Goal: Task Accomplishment & Management: Use online tool/utility

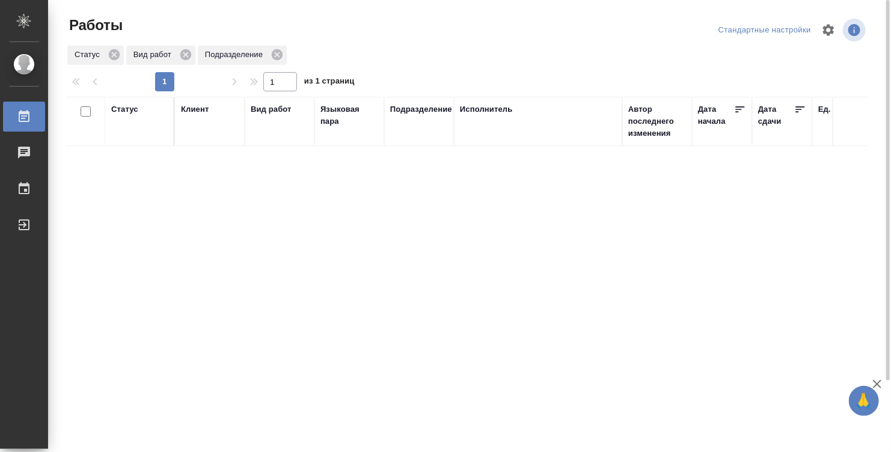
click at [132, 102] on th "Статус" at bounding box center [140, 121] width 70 height 49
click at [135, 124] on div "Статус" at bounding box center [139, 121] width 57 height 36
click at [132, 115] on div "Статус" at bounding box center [124, 109] width 27 height 12
click at [132, 152] on div "Подбор" at bounding box center [128, 145] width 35 height 32
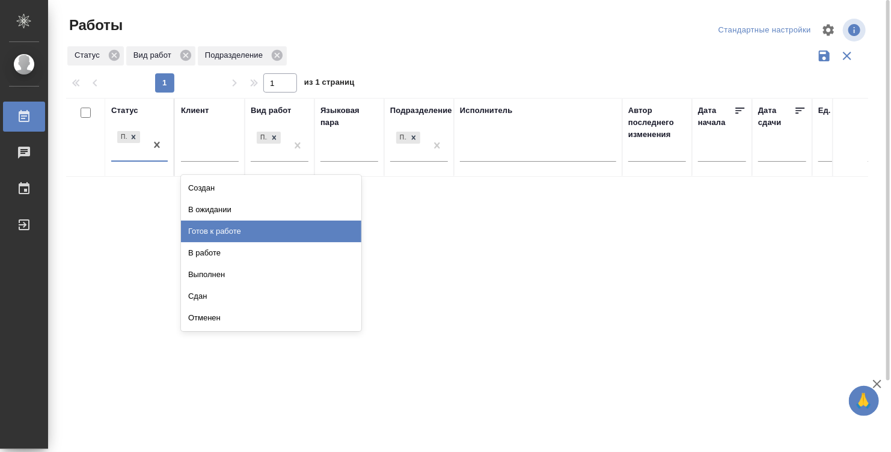
click at [222, 226] on div "Готов к работе" at bounding box center [271, 232] width 180 height 22
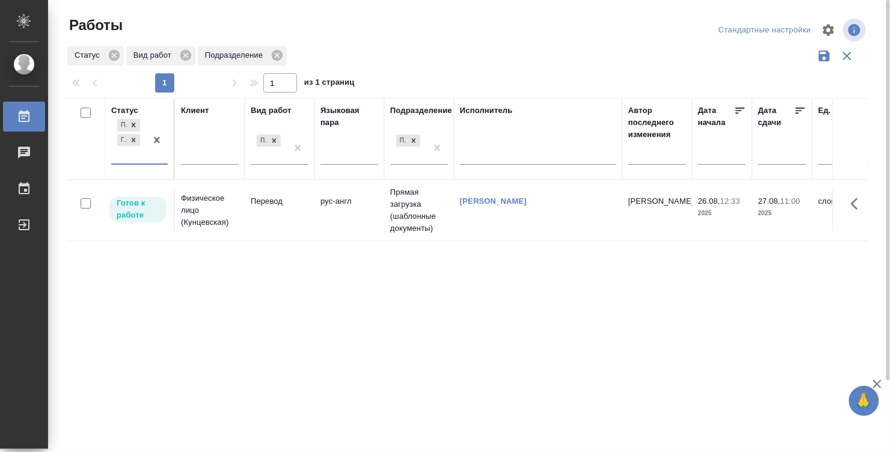
click at [554, 205] on div "[PERSON_NAME]" at bounding box center [538, 201] width 156 height 12
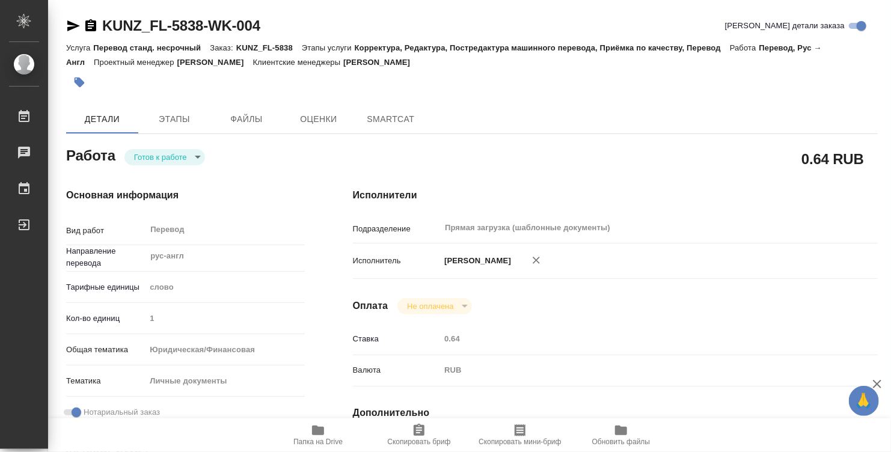
type textarea "x"
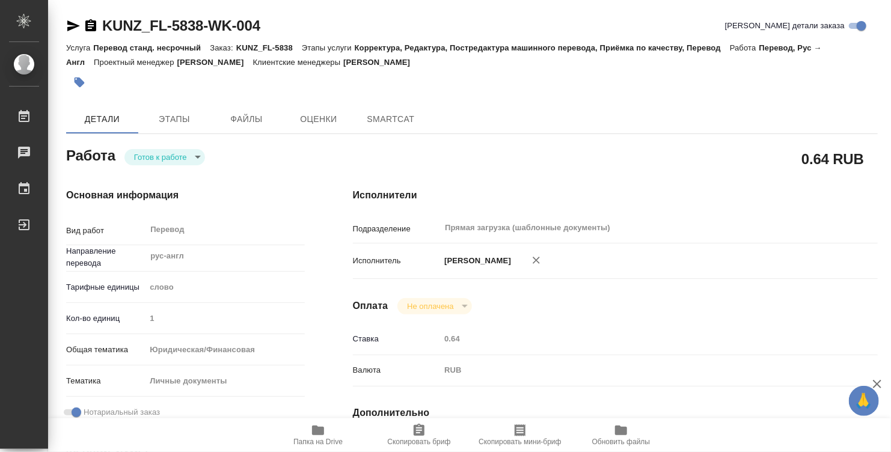
type textarea "x"
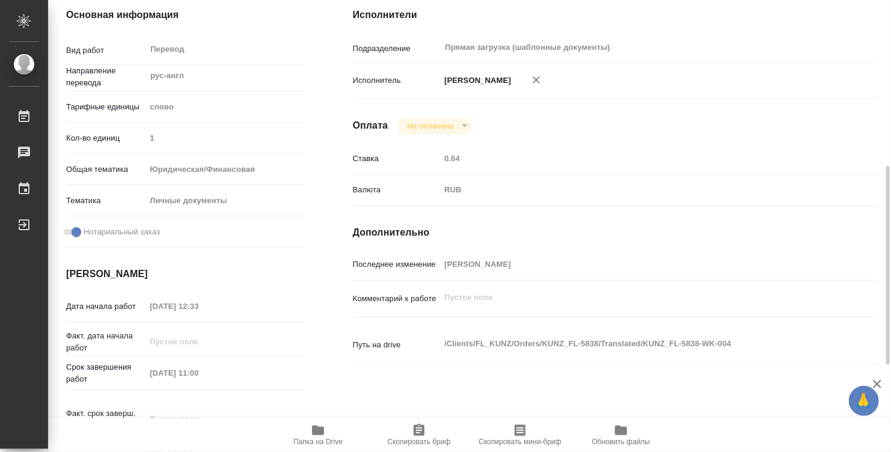
type textarea "x"
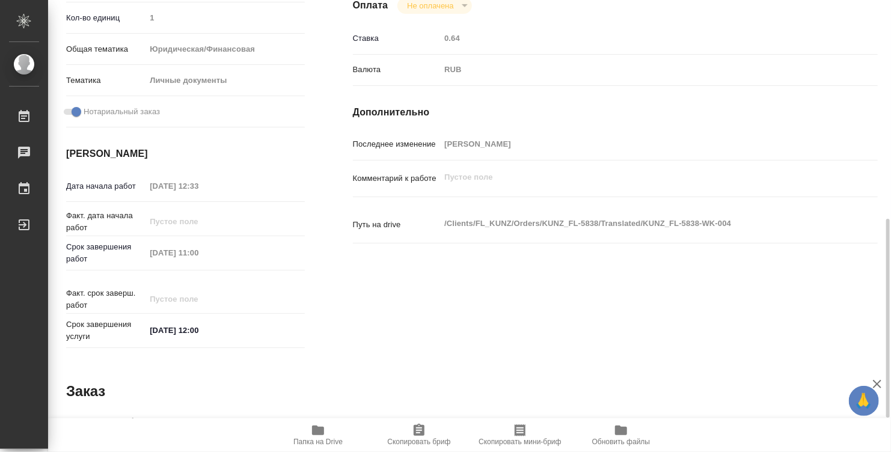
scroll to position [574, 0]
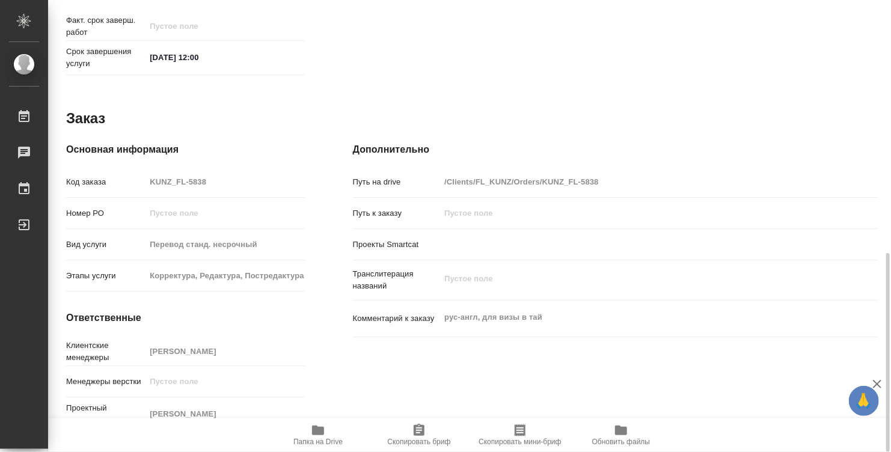
type textarea "x"
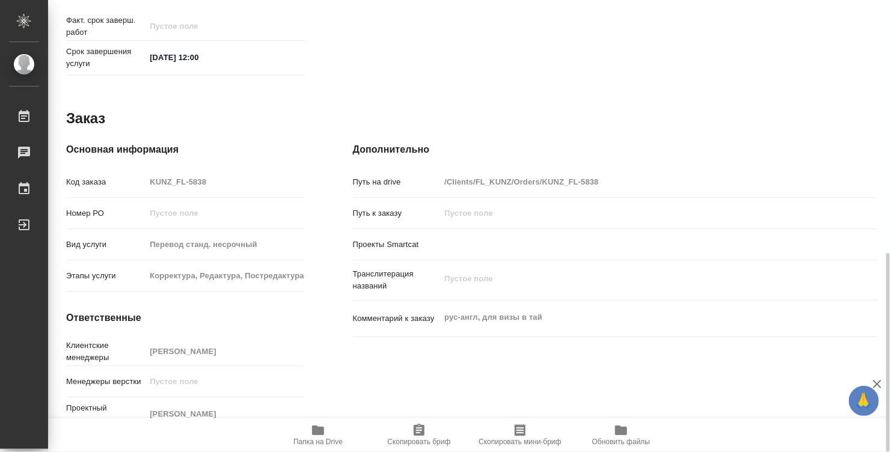
click at [319, 428] on icon "button" at bounding box center [318, 431] width 12 height 10
type textarea "x"
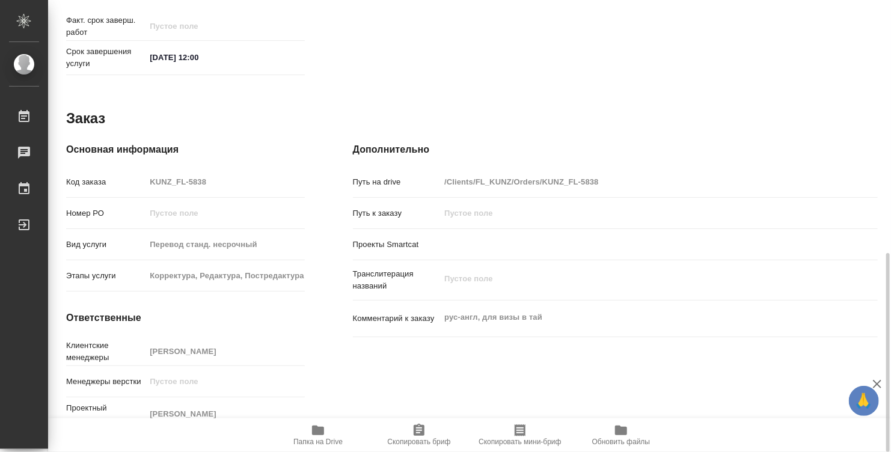
type textarea "x"
